Goal: Information Seeking & Learning: Learn about a topic

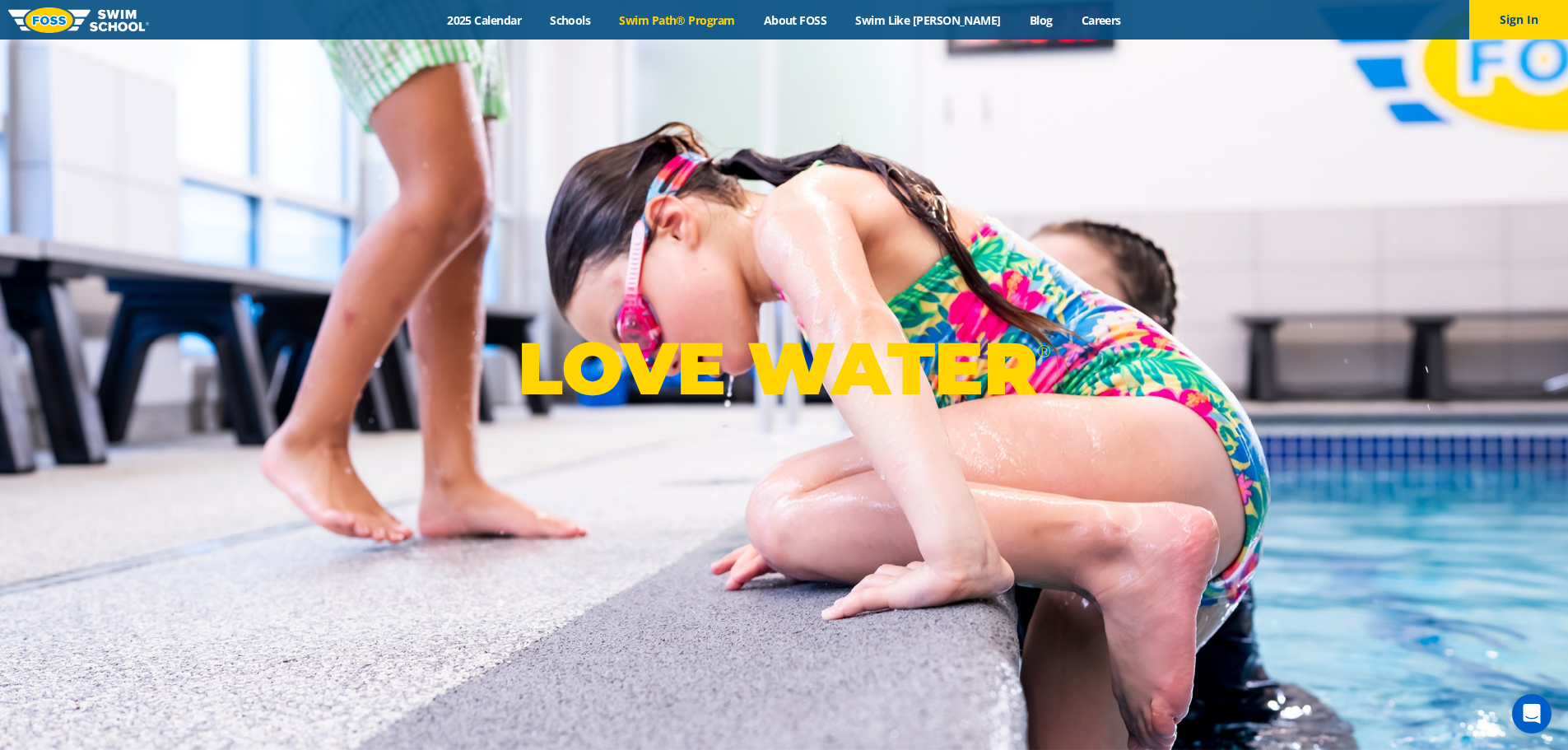
click at [720, 19] on link "Swim Path® Program" at bounding box center [677, 20] width 144 height 15
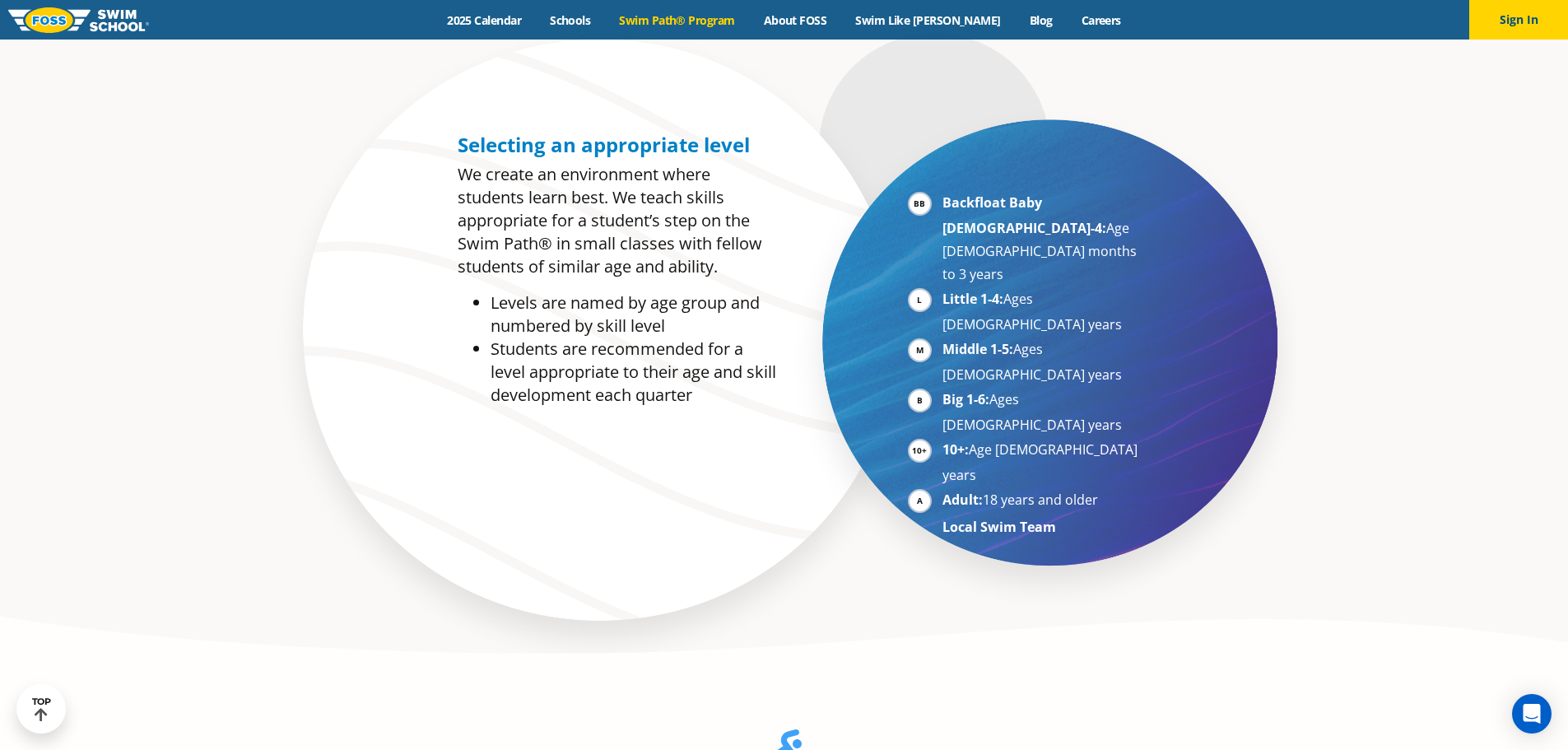
scroll to position [823, 0]
